Goal: Task Accomplishment & Management: Manage account settings

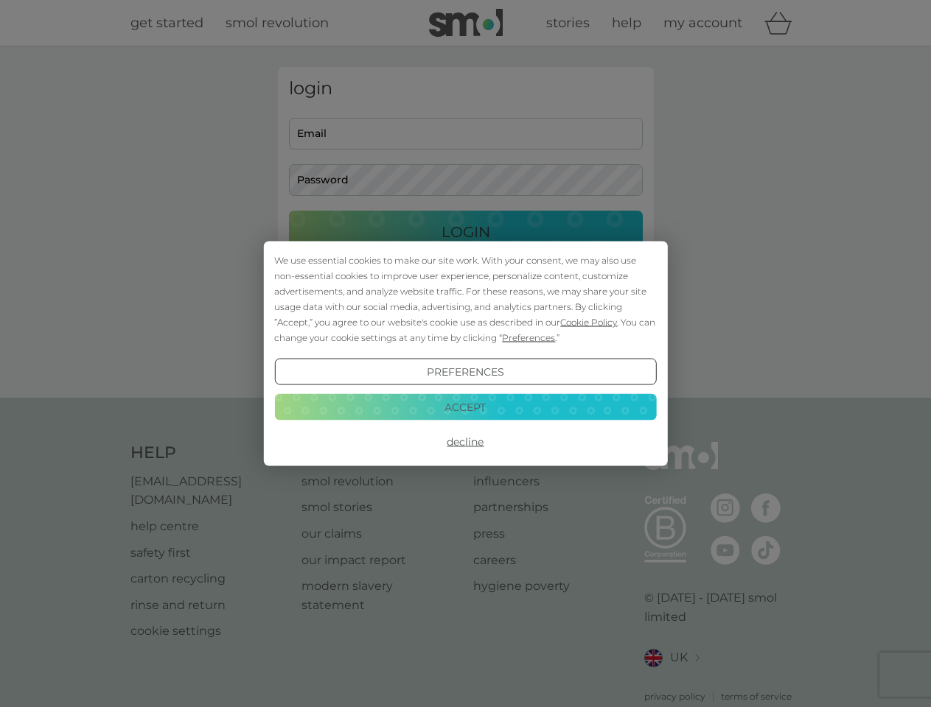
click at [589, 322] on span "Cookie Policy" at bounding box center [588, 322] width 57 height 11
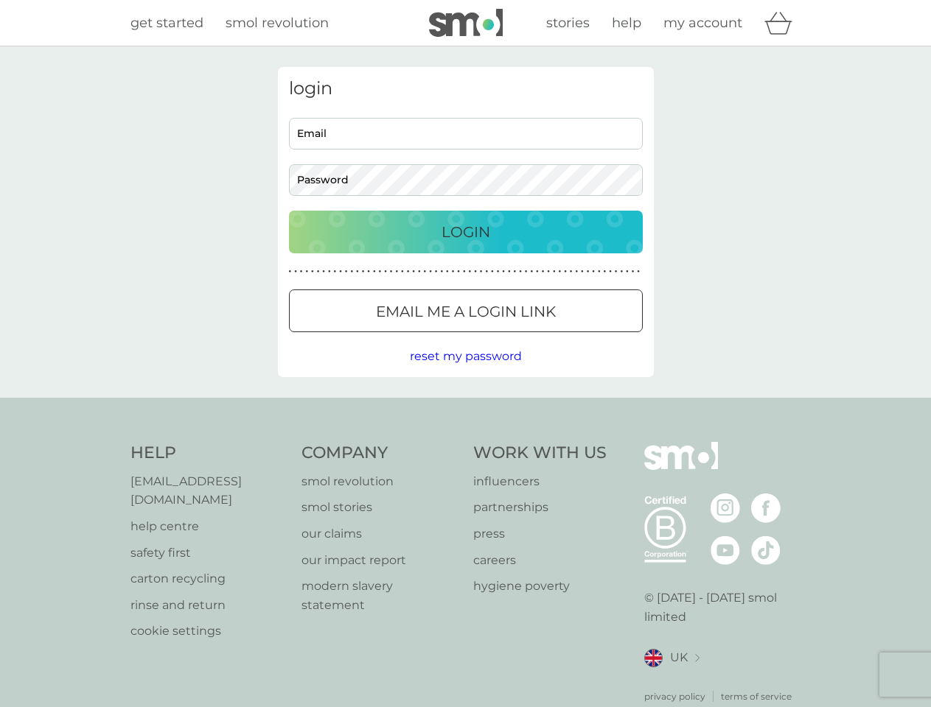
click at [527, 338] on div "login Email Password Login ● ● ● ● ● ● ● ● ● ● ● ● ● ● ● ● ● ● ● ● ● ● ● ● ● ● …" at bounding box center [466, 222] width 376 height 310
click at [465, 372] on div "login Email Password Login ● ● ● ● ● ● ● ● ● ● ● ● ● ● ● ● ● ● ● ● ● ● ● ● ● ● …" at bounding box center [466, 222] width 376 height 310
click at [465, 442] on div "Help [EMAIL_ADDRESS][DOMAIN_NAME] help centre safety first carton recycling rin…" at bounding box center [465, 573] width 671 height 262
click at [465, 407] on div "Help [EMAIL_ADDRESS][DOMAIN_NAME] help centre safety first carton recycling rin…" at bounding box center [465, 573] width 931 height 350
